Goal: Task Accomplishment & Management: Use online tool/utility

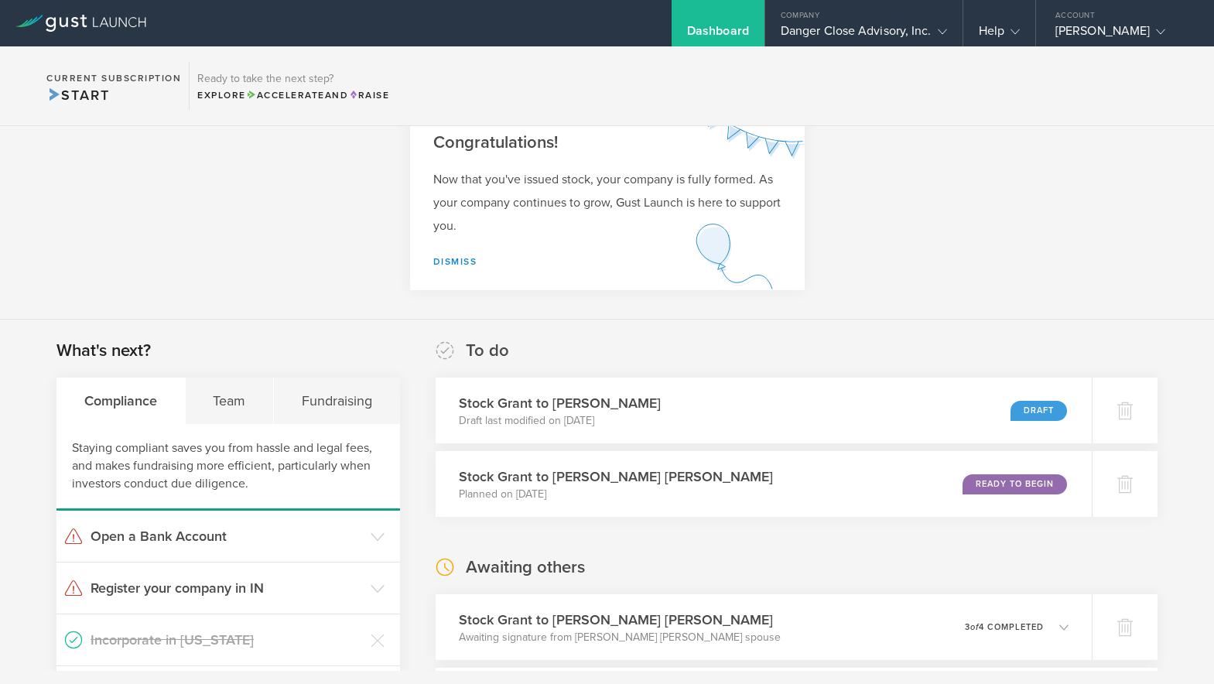
scroll to position [209, 0]
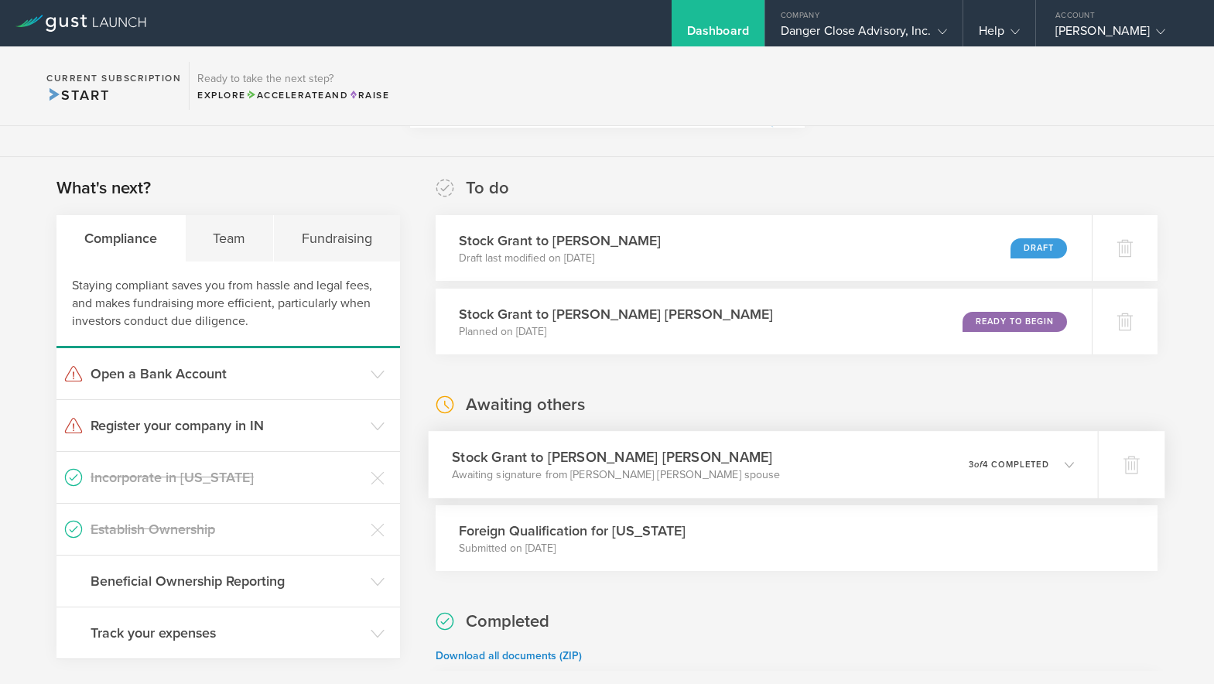
click at [646, 477] on p "Awaiting signature from [PERSON_NAME] [PERSON_NAME] spouse" at bounding box center [616, 474] width 328 height 15
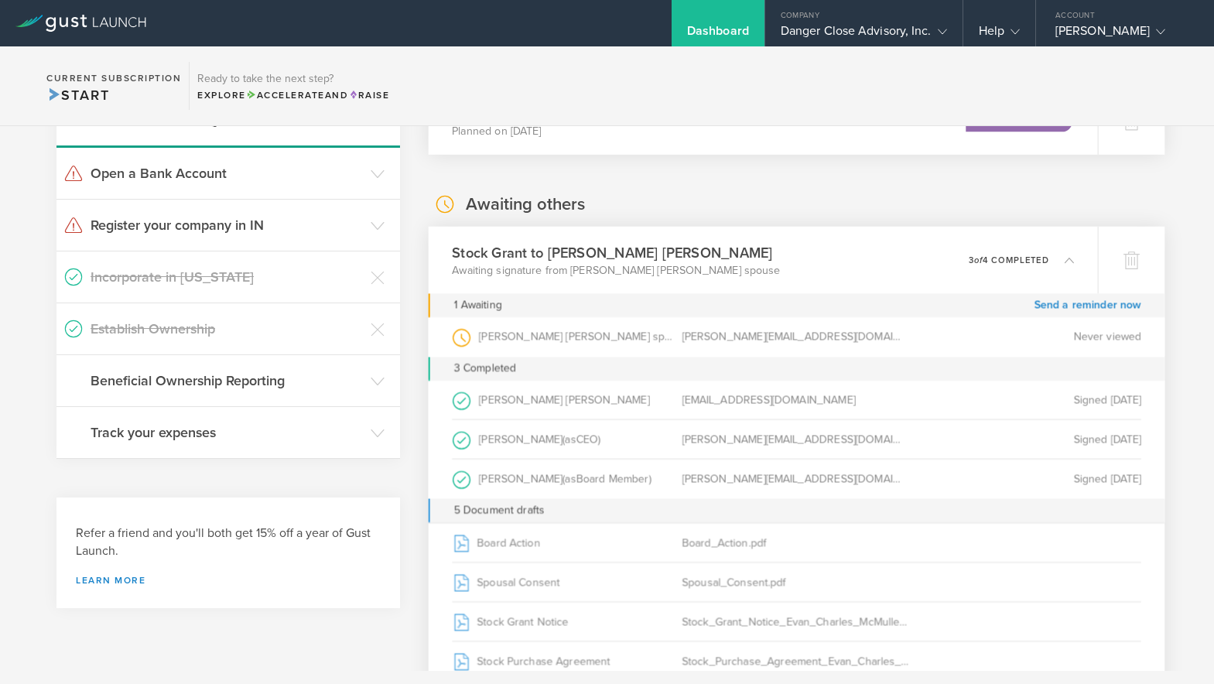
scroll to position [470, 0]
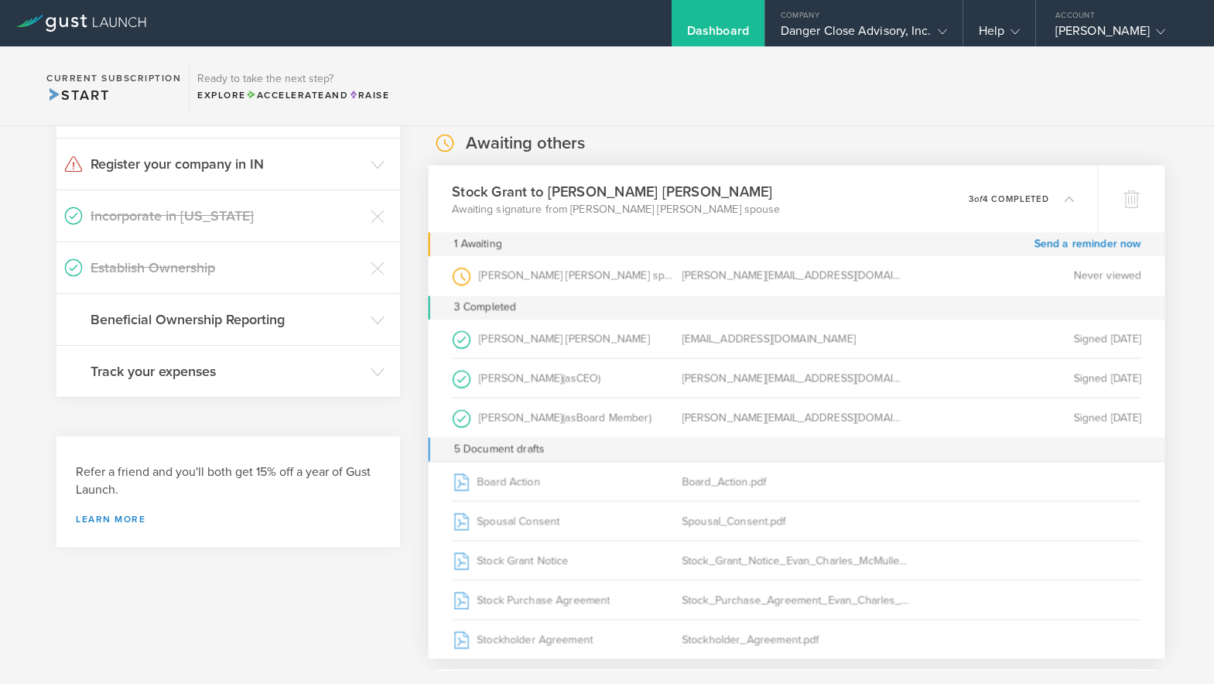
click at [665, 279] on div "[PERSON_NAME] [PERSON_NAME] spouse (as Spouse of Grantee )" at bounding box center [567, 275] width 230 height 39
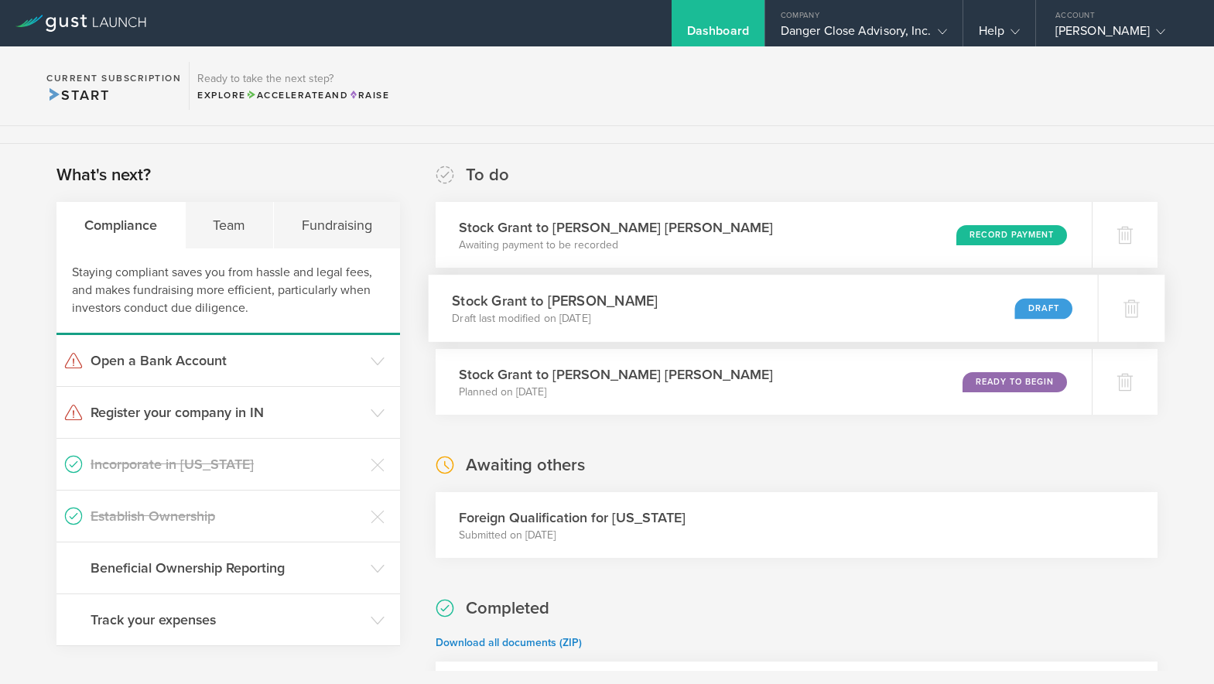
scroll to position [224, 0]
click at [719, 231] on div "Stock Grant to [PERSON_NAME] [PERSON_NAME] Awaiting payment to be recorded Reco…" at bounding box center [762, 233] width 669 height 67
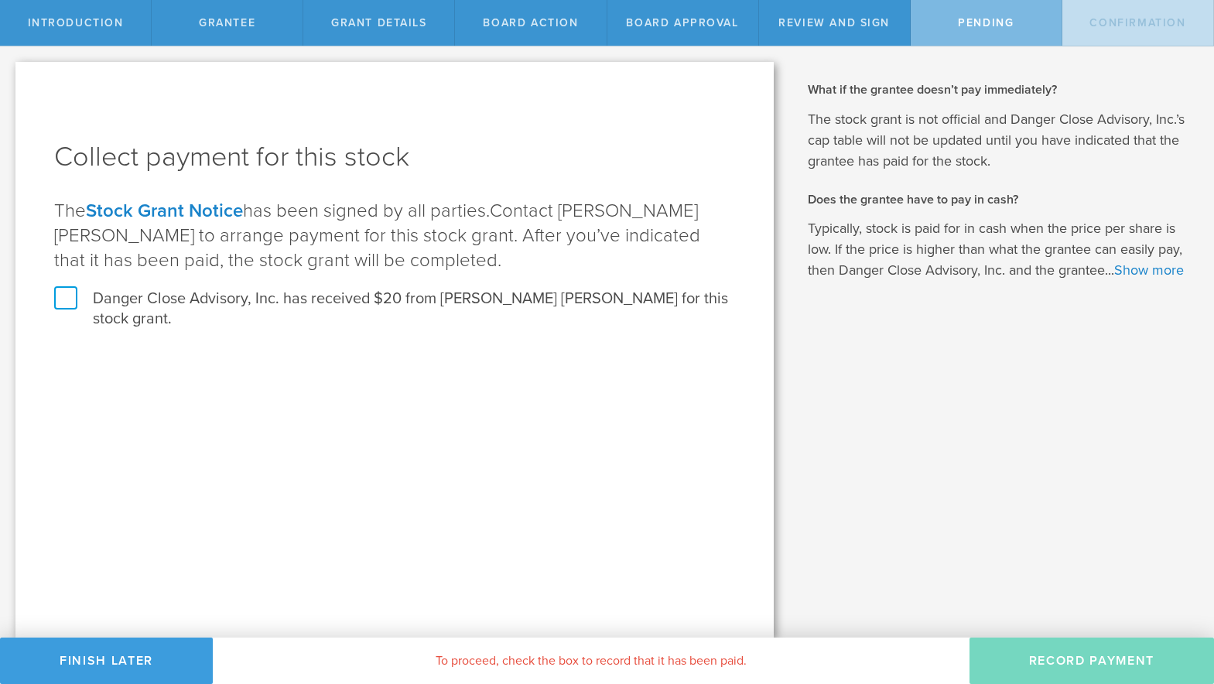
click at [439, 304] on label "Danger Close Advisory, Inc. has received $20 from Evan Charles McMullen for thi…" at bounding box center [394, 309] width 681 height 40
click at [0, 0] on input "Danger Close Advisory, Inc. has received $20 from Evan Charles McMullen for thi…" at bounding box center [0, 0] width 0 height 0
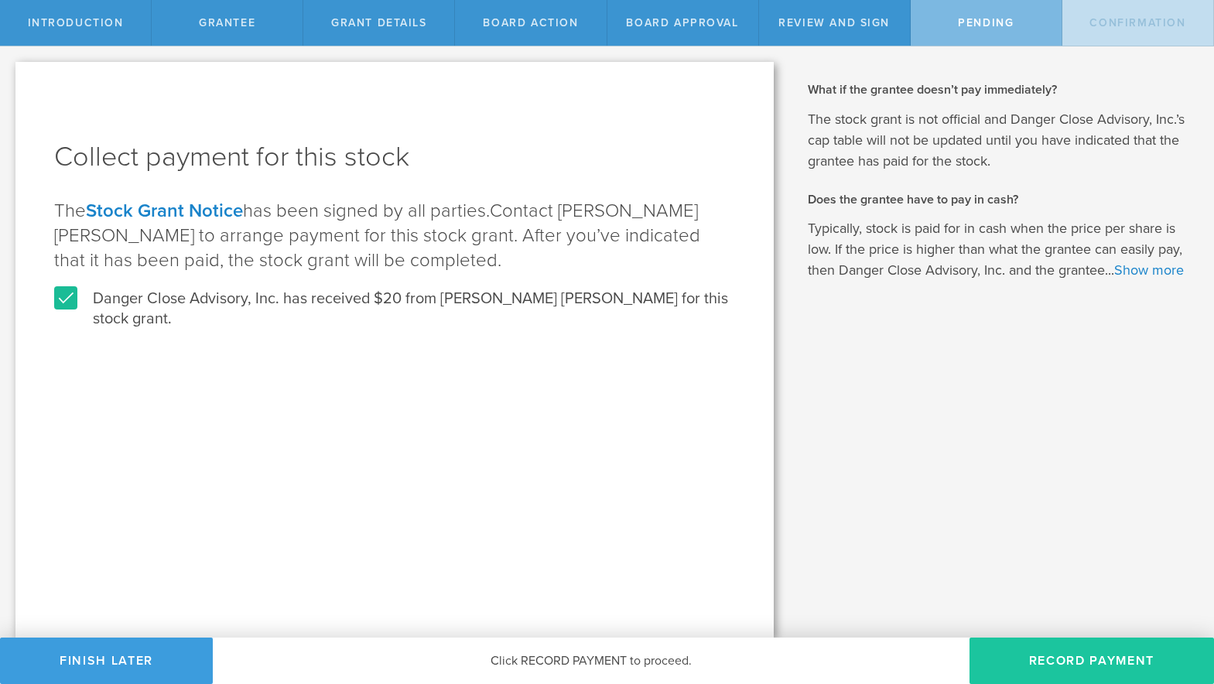
click at [1045, 652] on button "Record Payment" at bounding box center [1092, 661] width 245 height 46
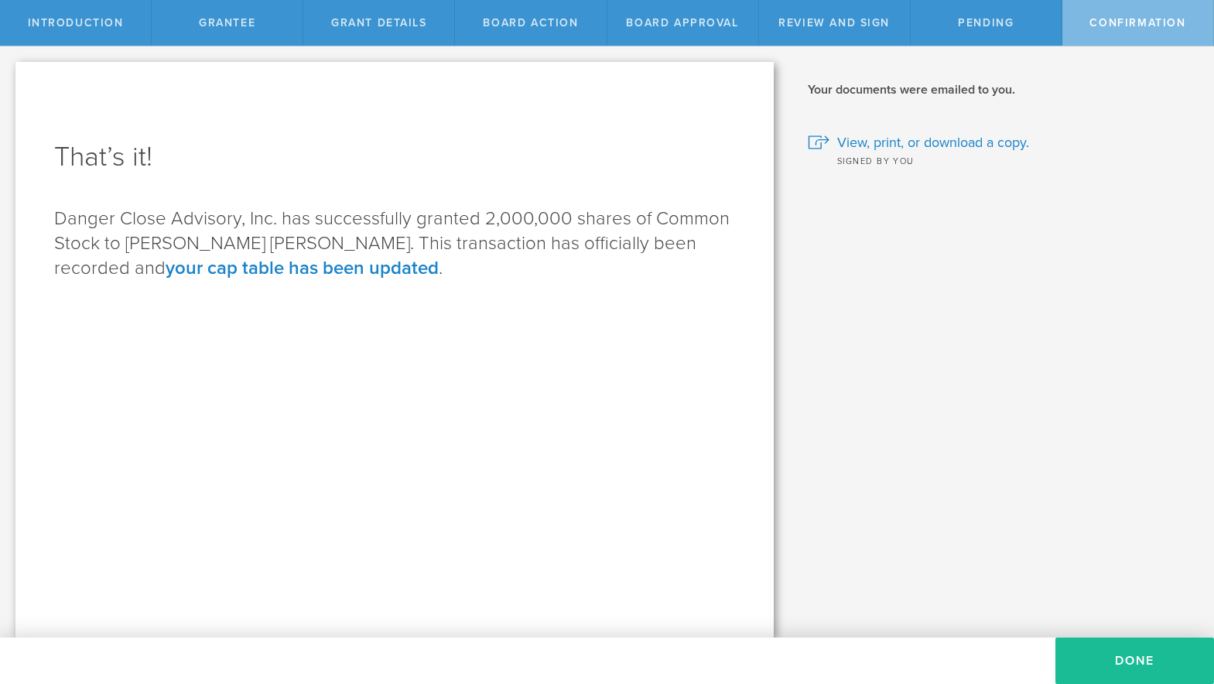
click at [580, 428] on div "That’s it! Danger Close Advisory, Inc. has successfully granted 2,000,000 share…" at bounding box center [394, 350] width 758 height 576
click at [925, 149] on span "View, print, or download a copy." at bounding box center [933, 142] width 192 height 20
click at [1143, 672] on button "Done" at bounding box center [1134, 661] width 159 height 46
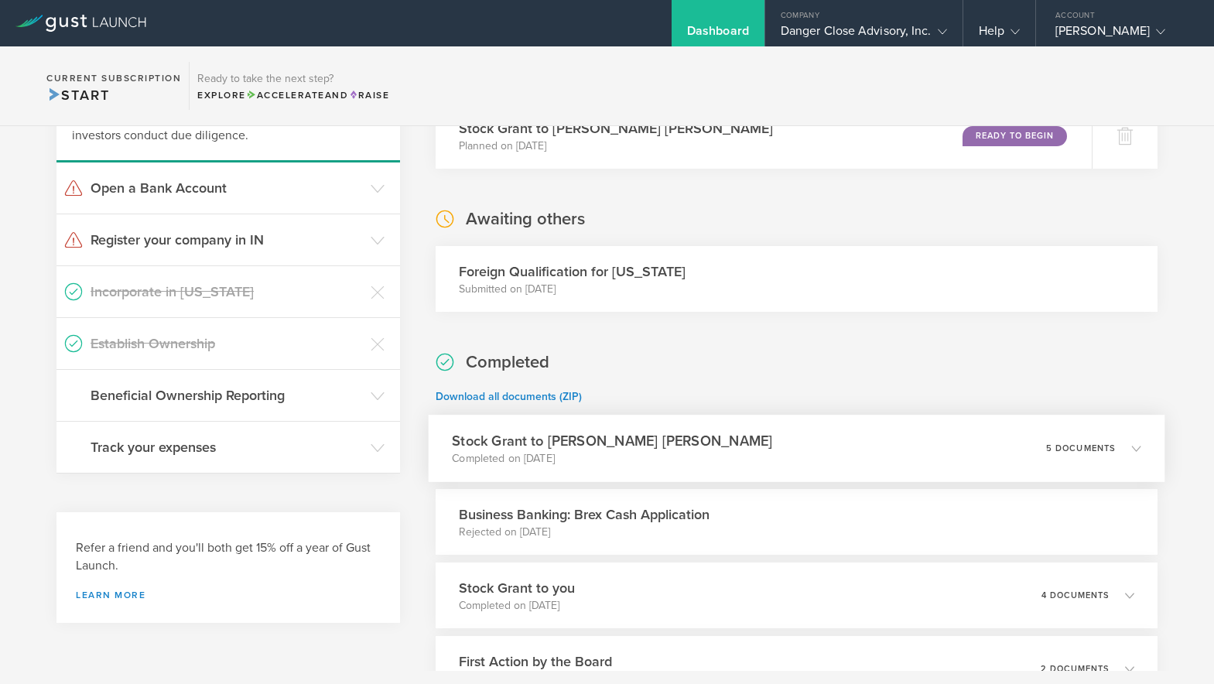
scroll to position [413, 0]
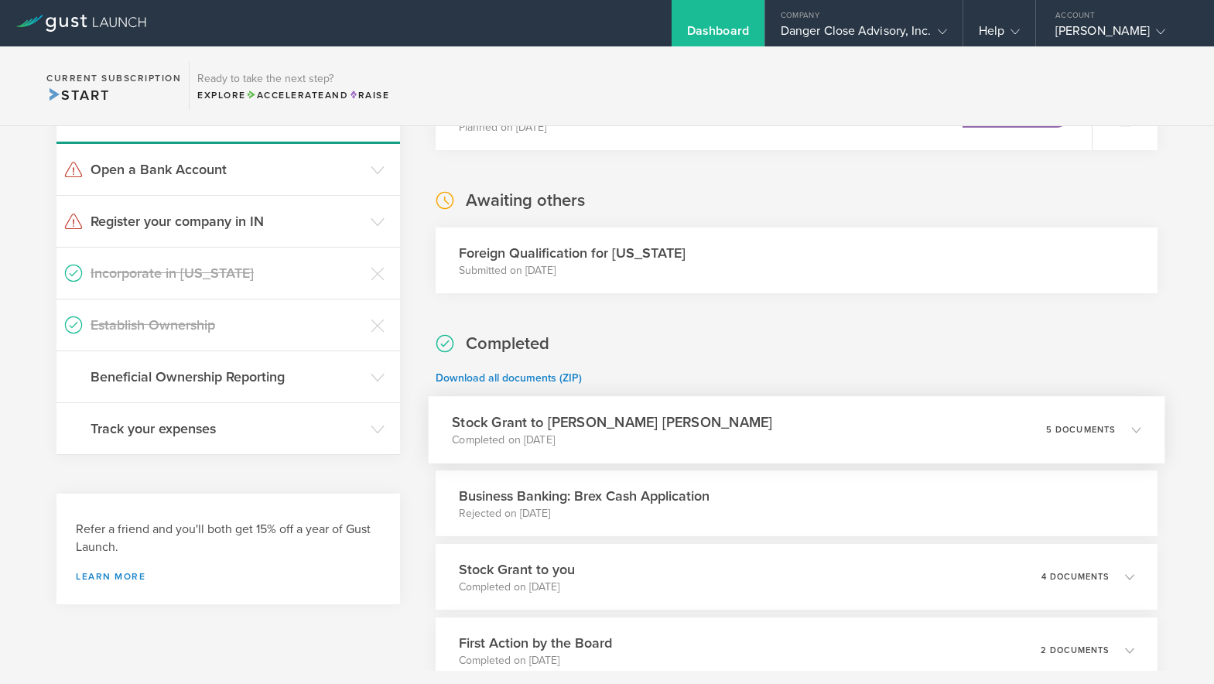
click at [992, 440] on div "Stock Grant to Evan Charles McMullen Completed on Aug 15, 2025 5 documents" at bounding box center [796, 429] width 737 height 67
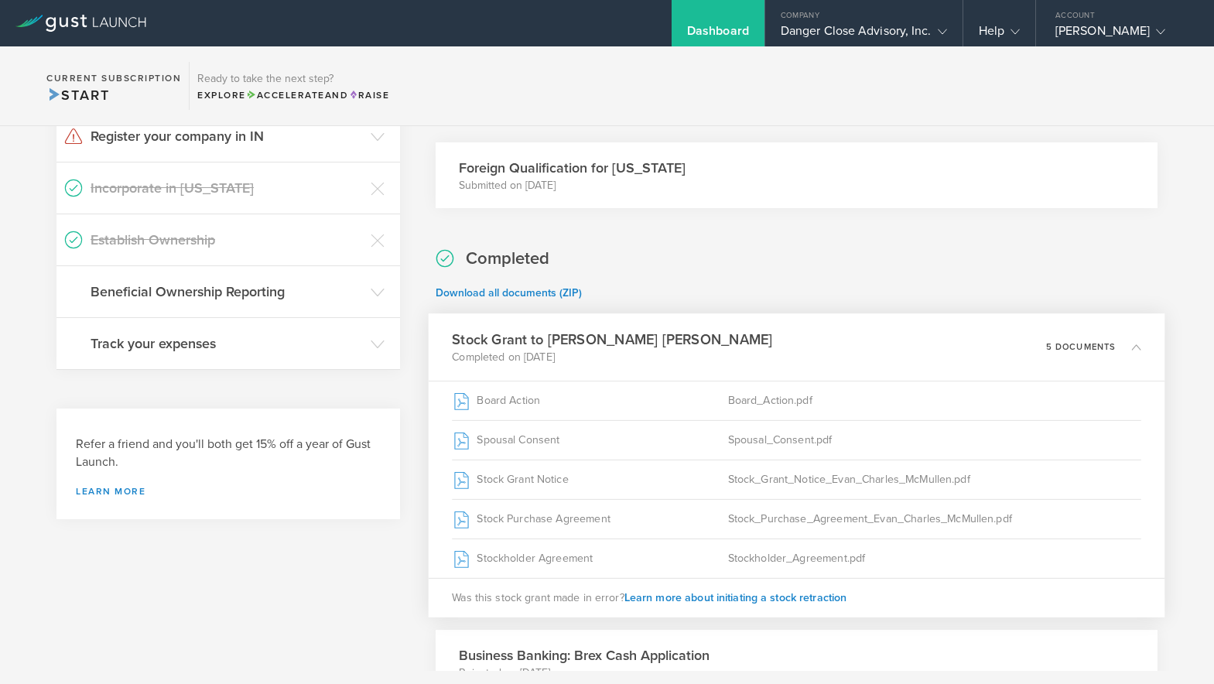
scroll to position [0, 0]
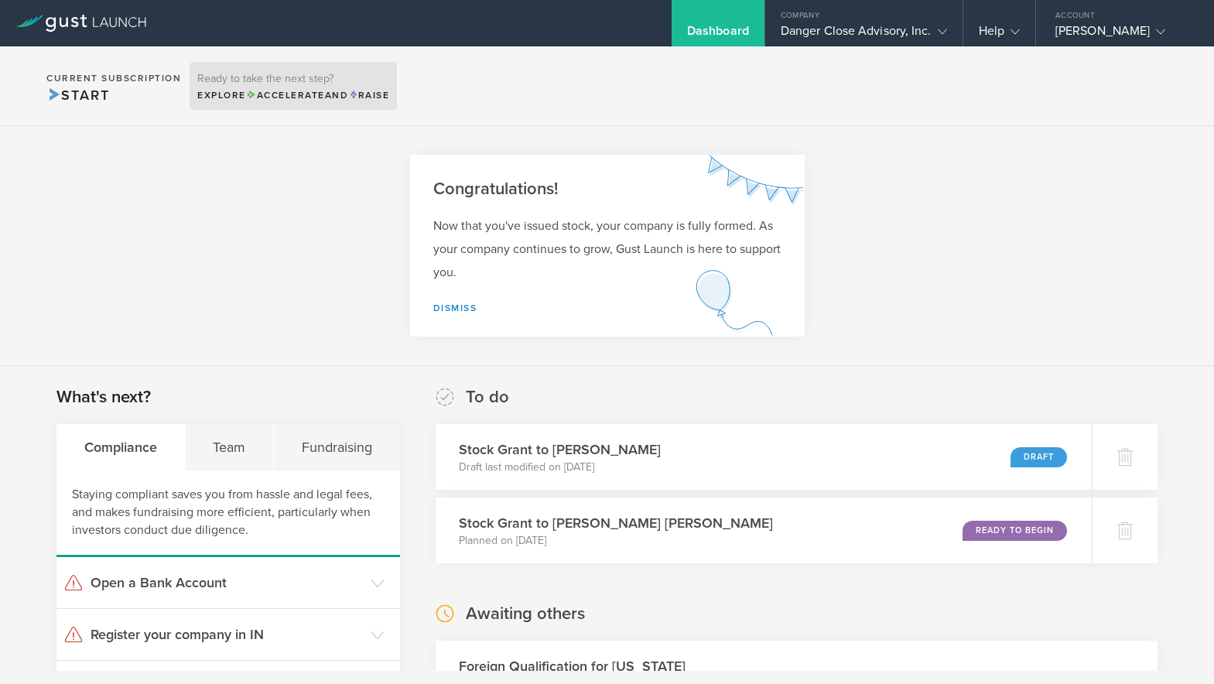
click at [259, 103] on div "Ready to take the next step? Explore Accelerate and Raise" at bounding box center [293, 86] width 207 height 48
